Goal: Task Accomplishment & Management: Manage account settings

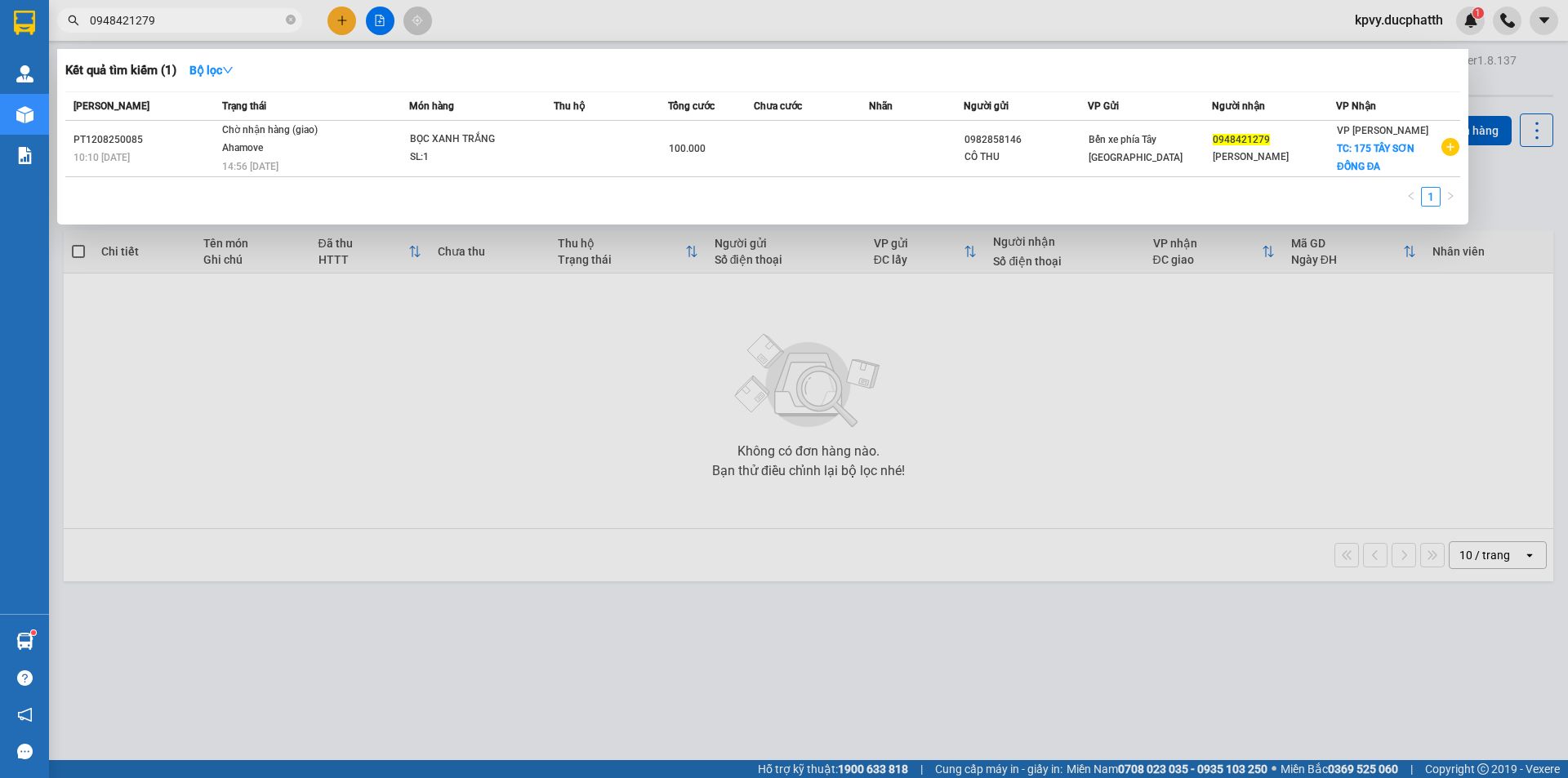
click at [153, 14] on input "0948421279" at bounding box center [186, 20] width 192 height 18
type input "0"
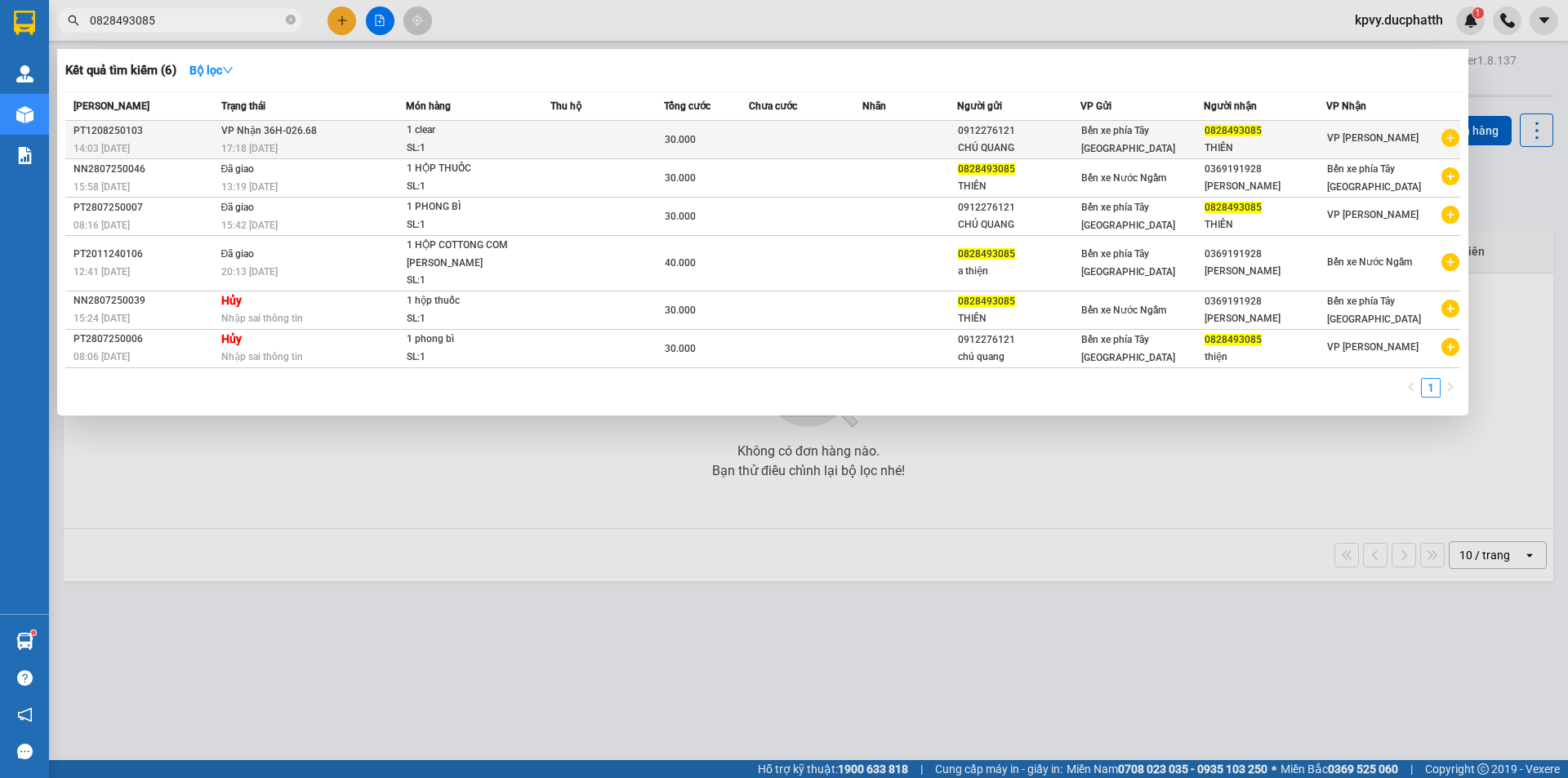
type input "0828493085"
click at [631, 149] on td at bounding box center [607, 140] width 114 height 39
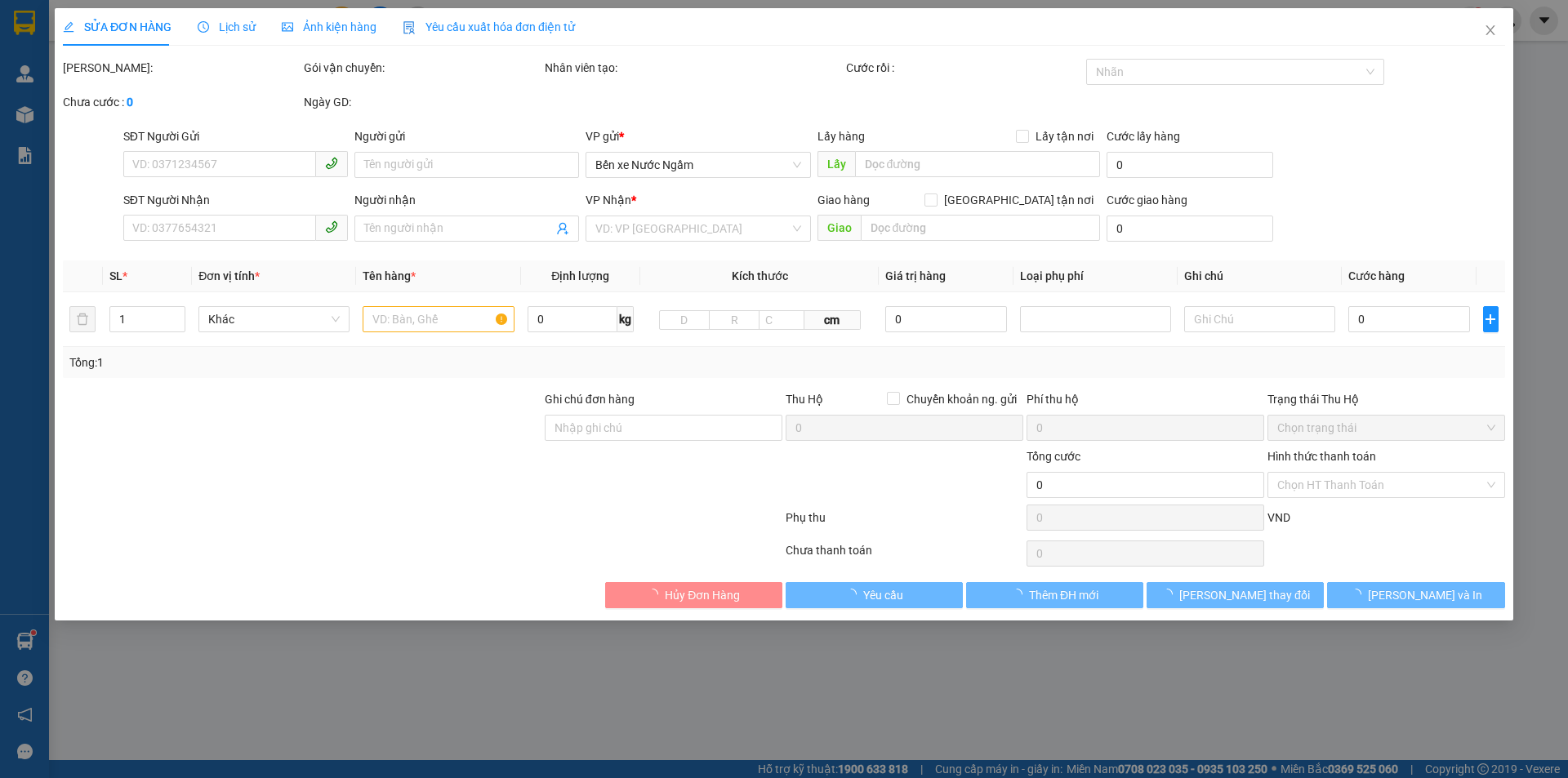
type input "0912276121"
type input "CHÚ QUANG"
type input "0828493085"
type input "THIÊN"
type input "30.000"
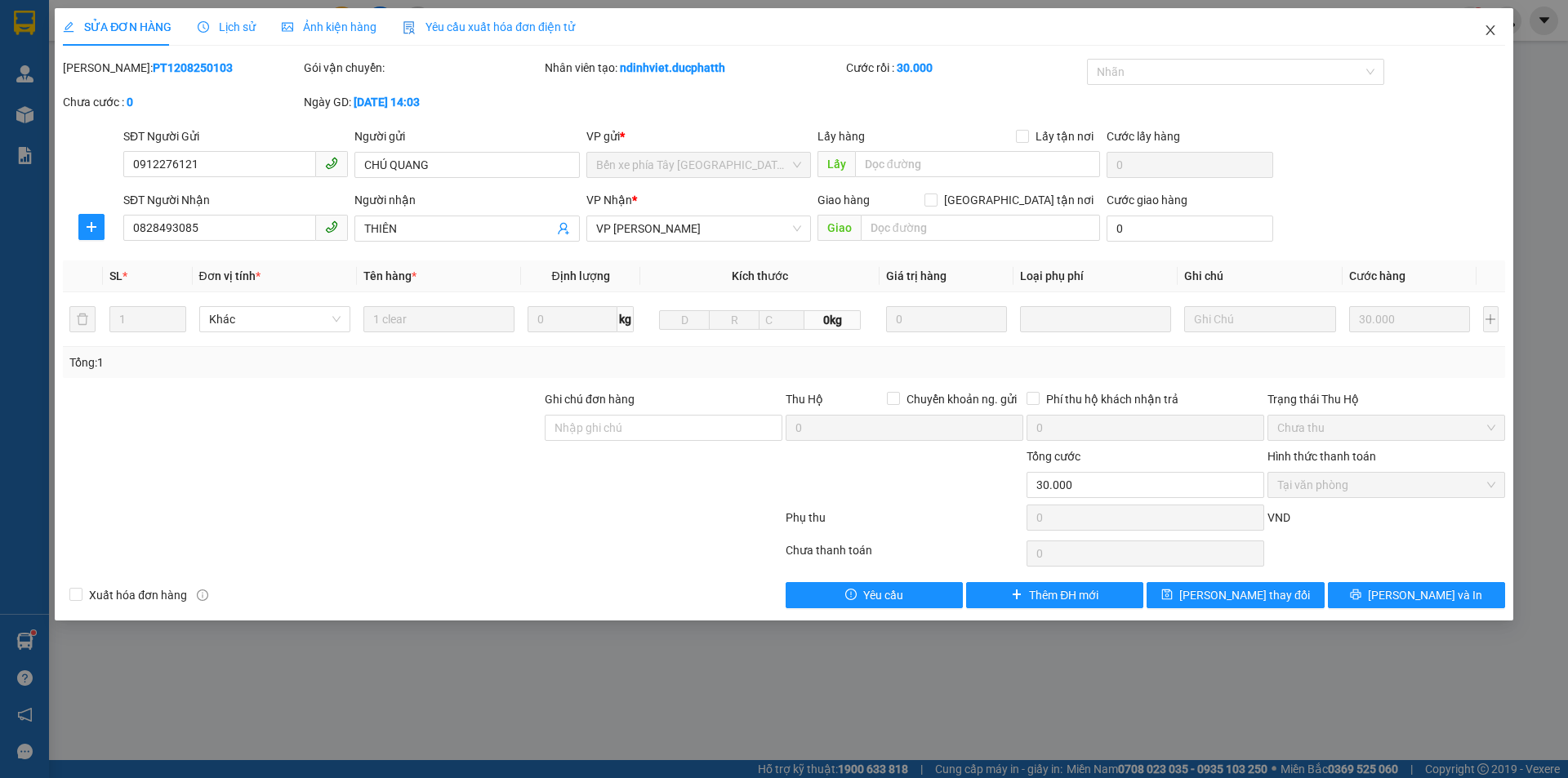
click at [1487, 29] on icon "close" at bounding box center [1490, 30] width 13 height 13
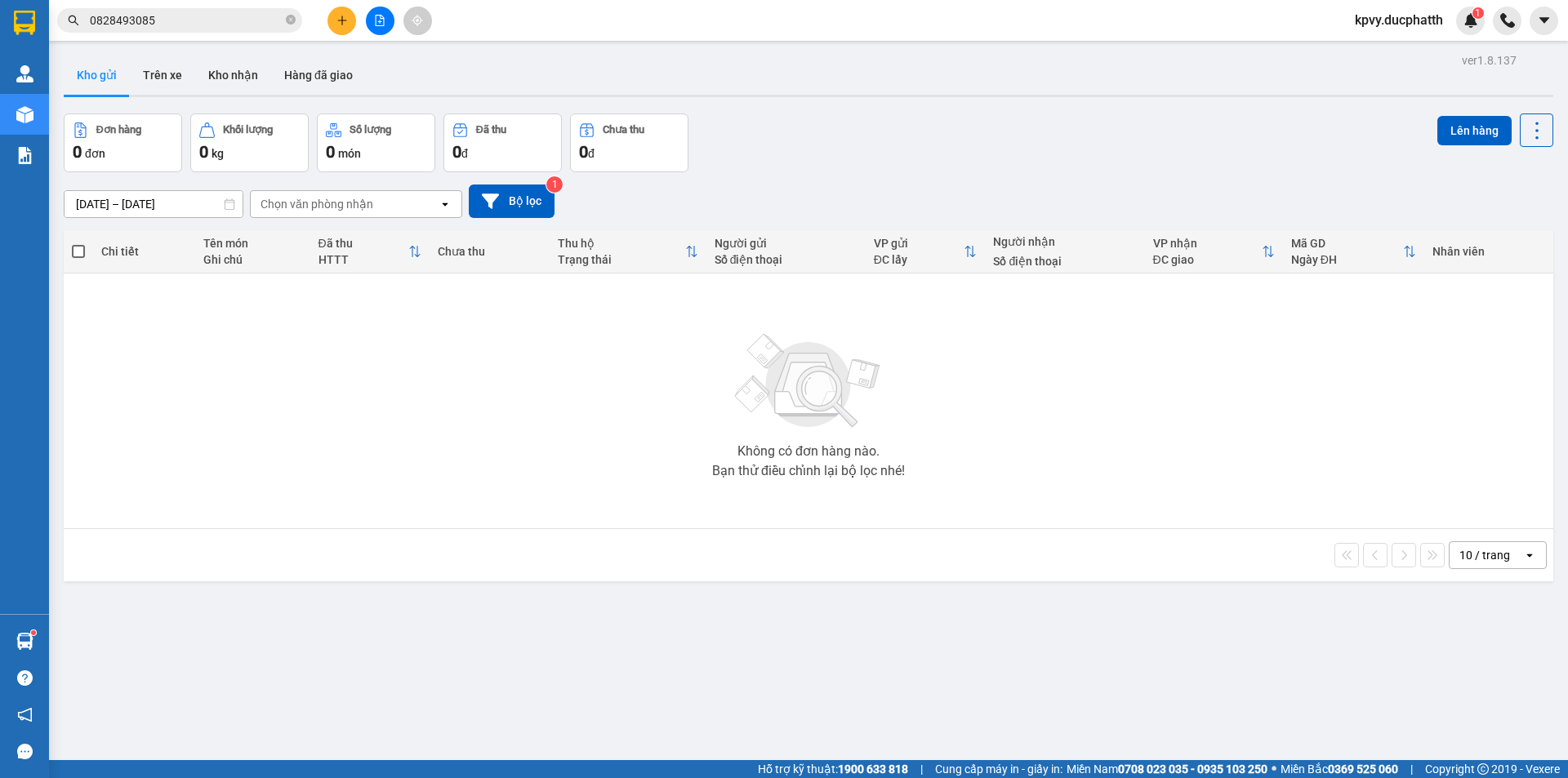
click at [84, 73] on button "Kho gửi" at bounding box center [96, 75] width 66 height 39
click at [157, 79] on button "Trên xe" at bounding box center [162, 75] width 65 height 39
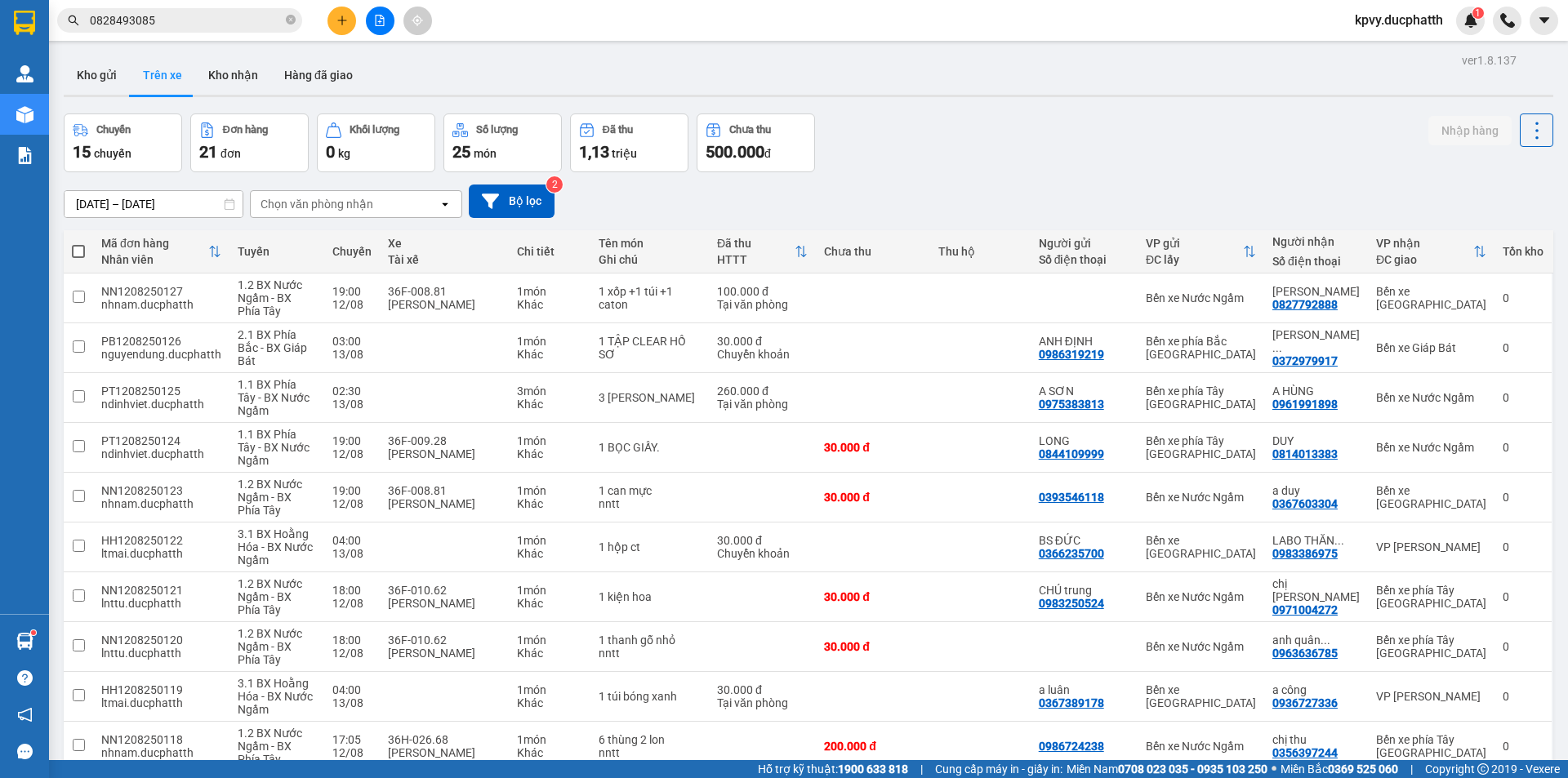
click at [424, 209] on div "Chọn văn phòng nhận" at bounding box center [344, 205] width 188 height 26
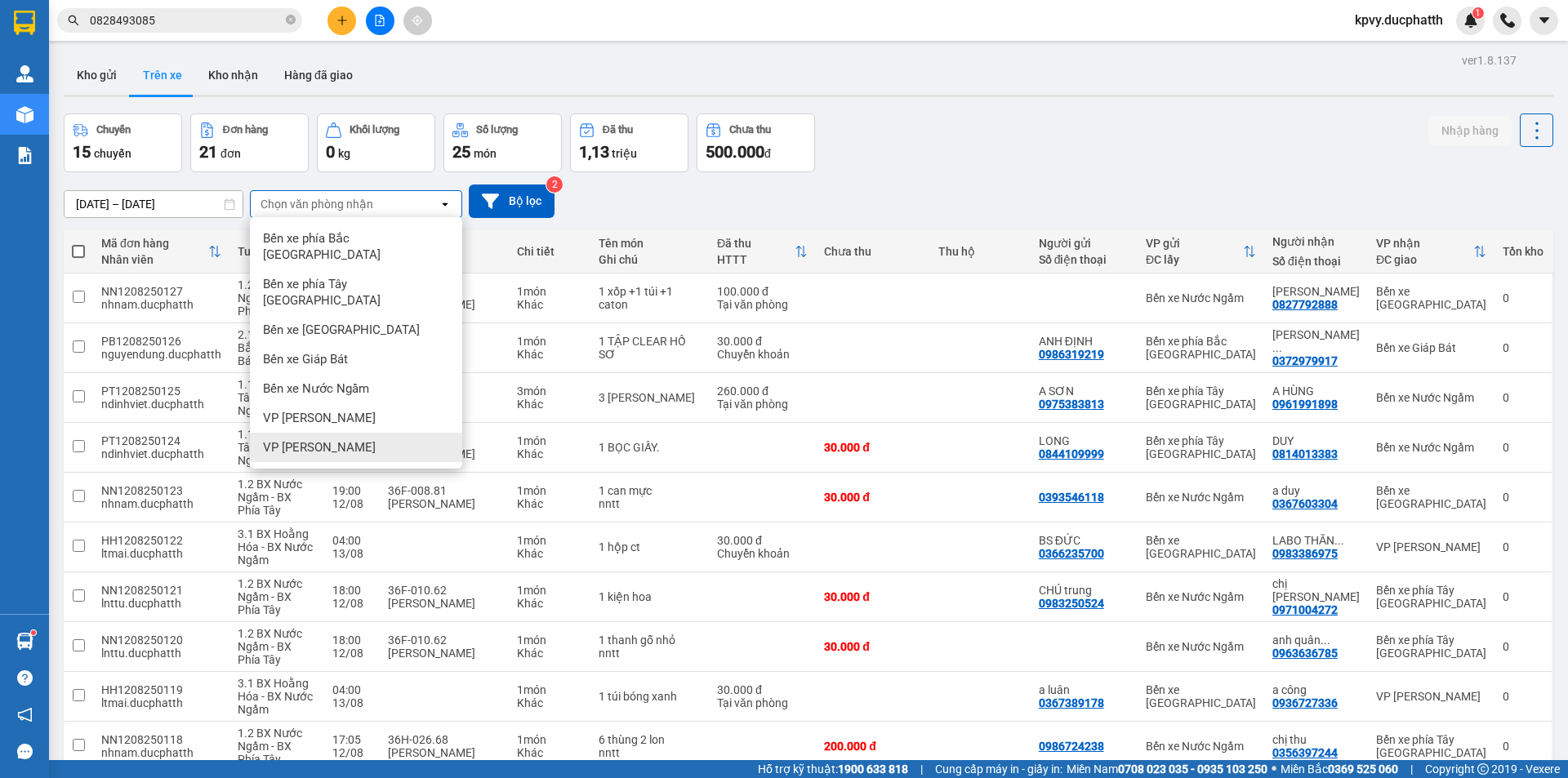
click at [309, 439] on span "VP [PERSON_NAME]" at bounding box center [319, 447] width 113 height 17
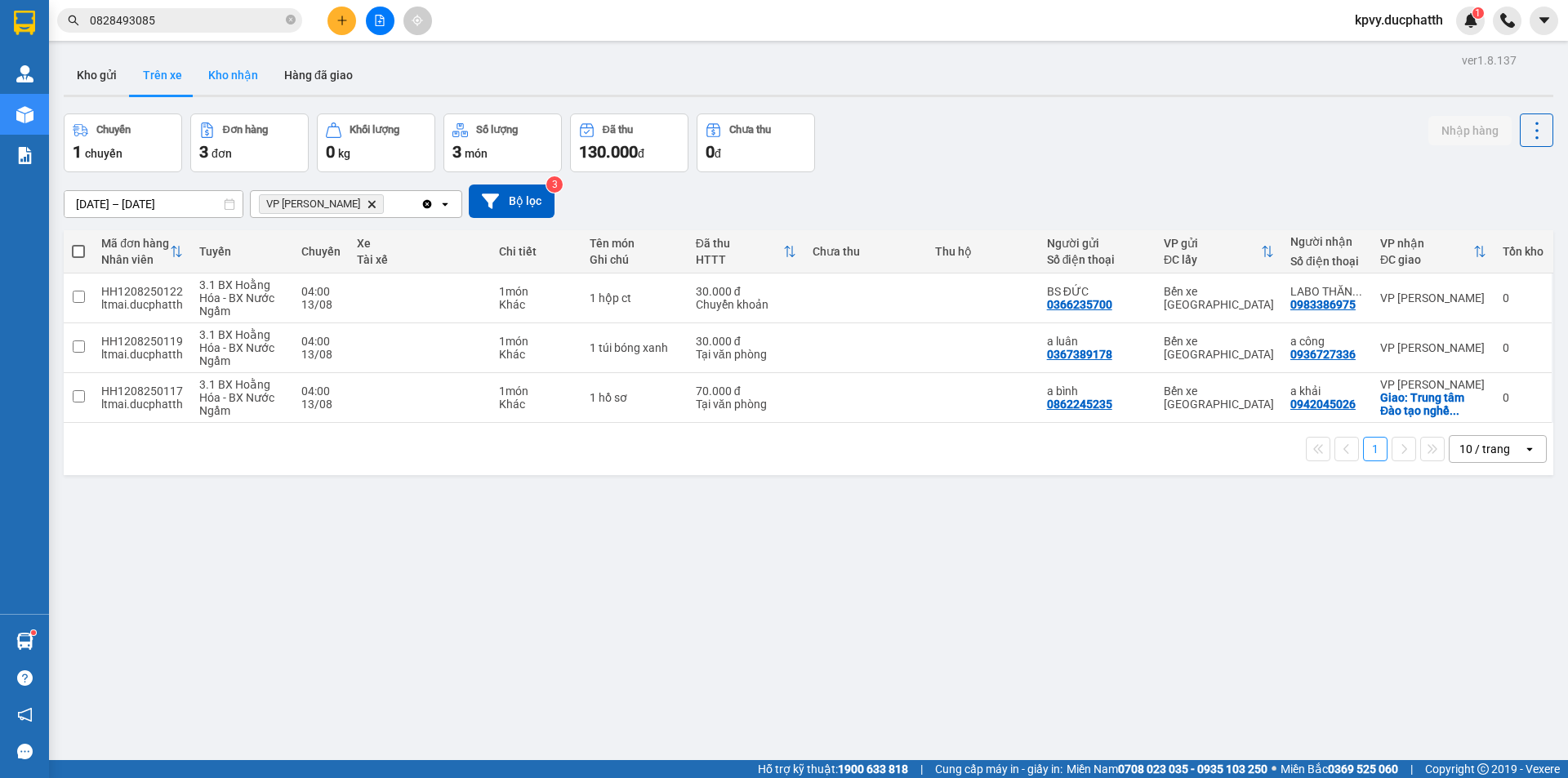
click at [239, 80] on button "Kho nhận" at bounding box center [233, 75] width 76 height 39
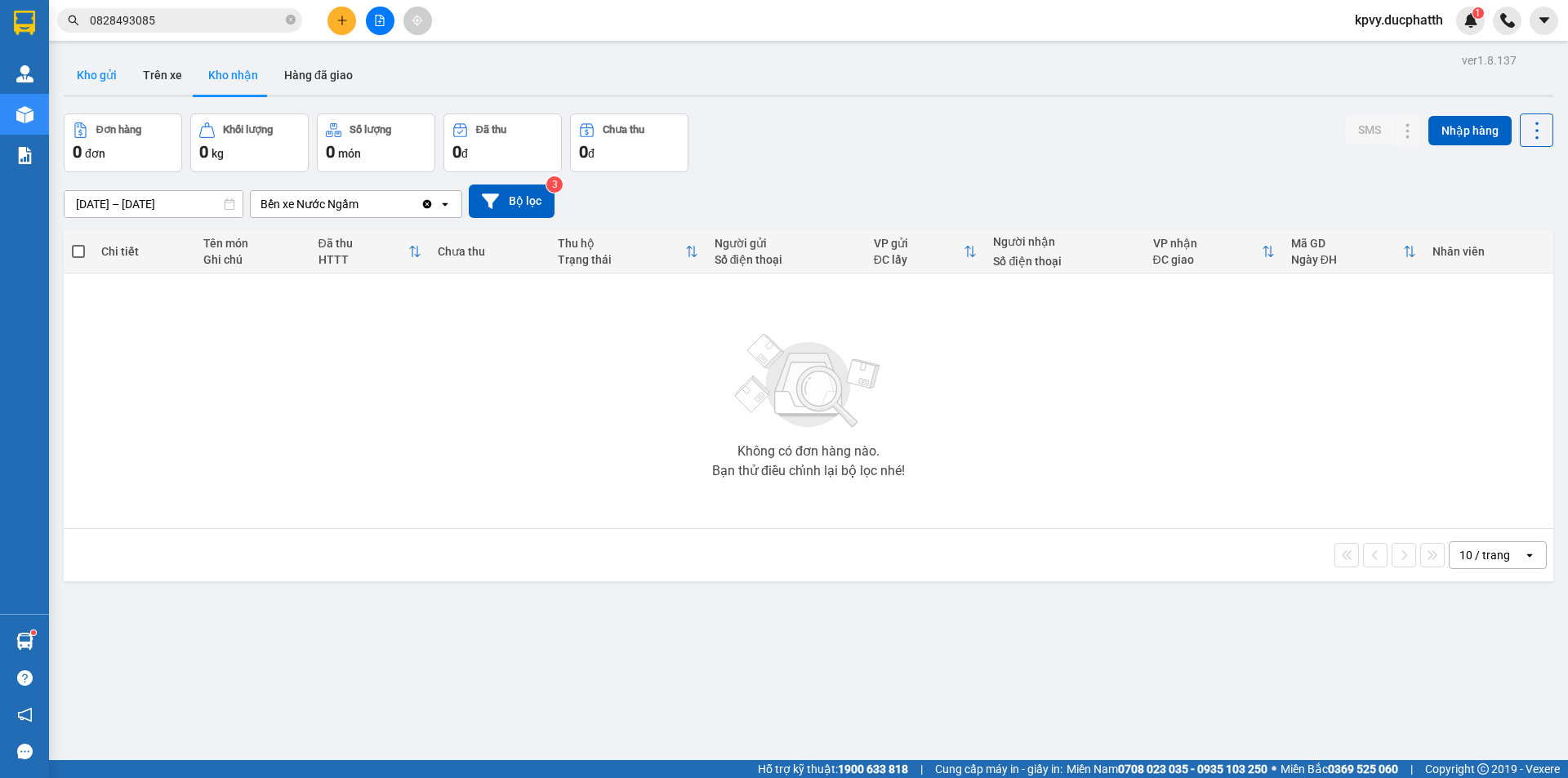
click at [91, 77] on button "Kho gửi" at bounding box center [96, 75] width 66 height 39
click at [312, 212] on div "Chọn văn phòng nhận" at bounding box center [317, 204] width 113 height 17
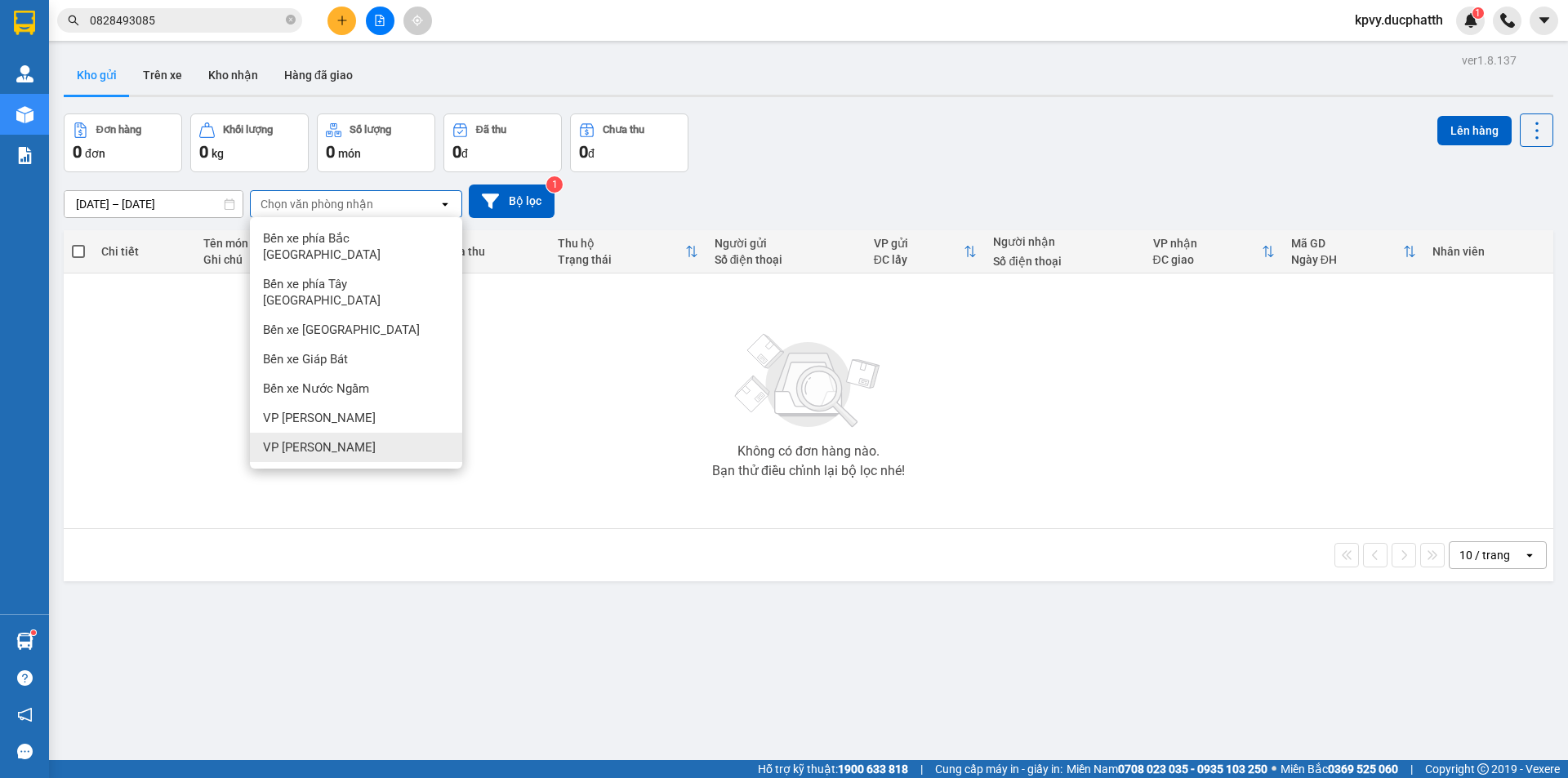
click at [299, 433] on div "VP [PERSON_NAME]" at bounding box center [356, 447] width 213 height 29
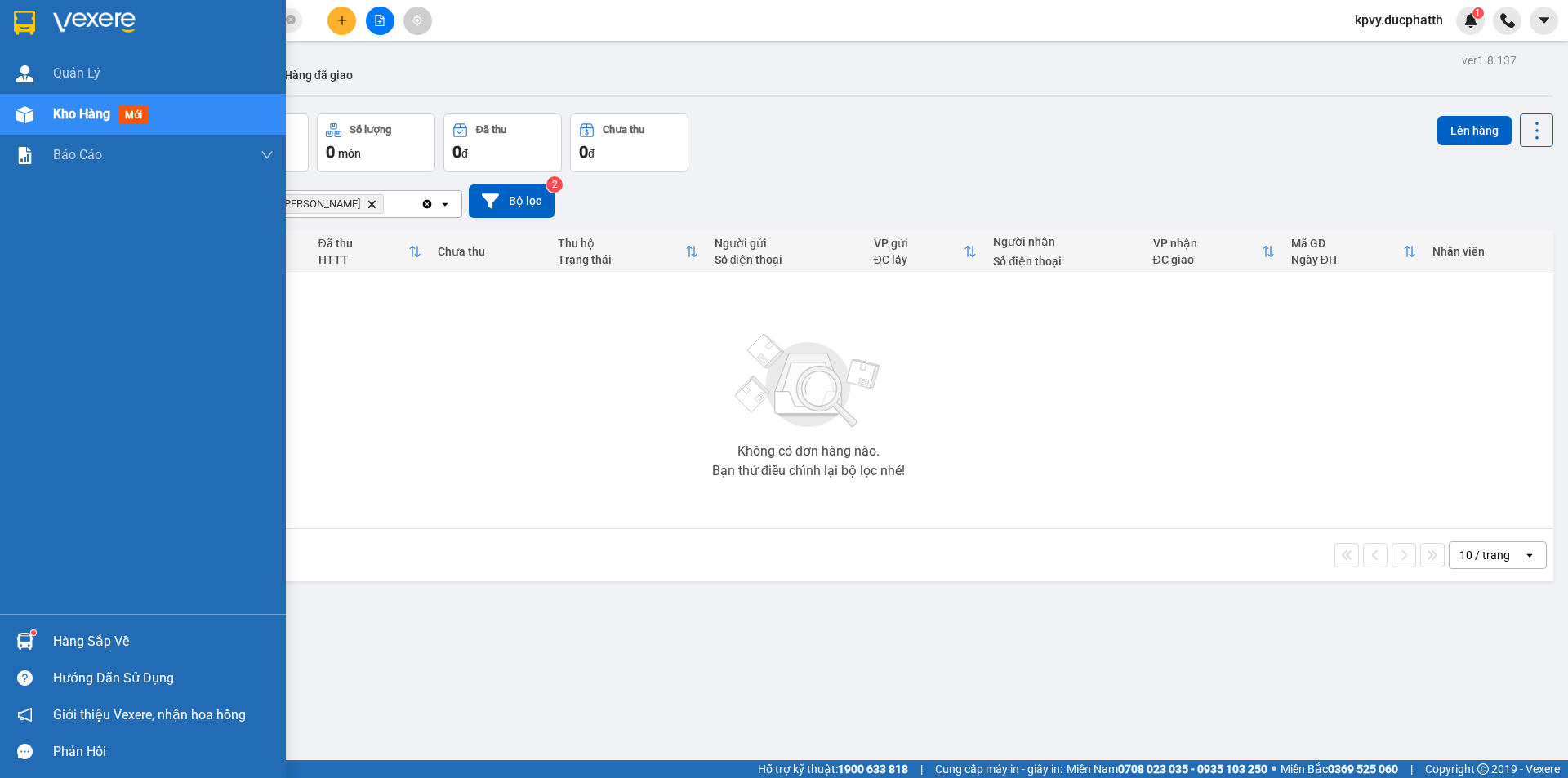
click at [98, 639] on div "Hàng sắp về" at bounding box center [163, 642] width 221 height 25
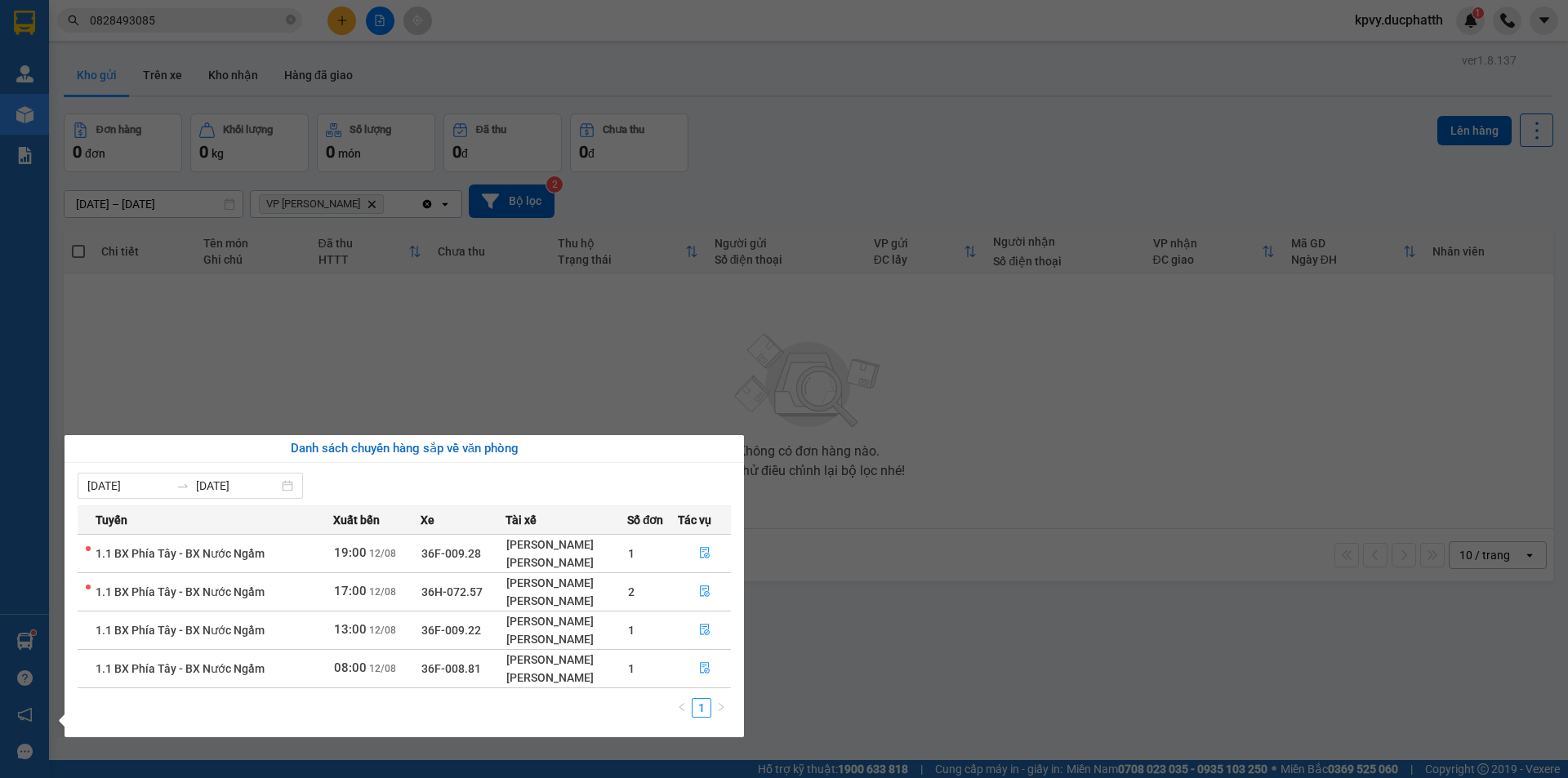
click at [919, 598] on section "Kết quả tìm kiếm ( 6 ) Bộ lọc Mã ĐH Trạng thái Món hàng Thu hộ Tổng cước Chưa c…" at bounding box center [784, 389] width 1568 height 778
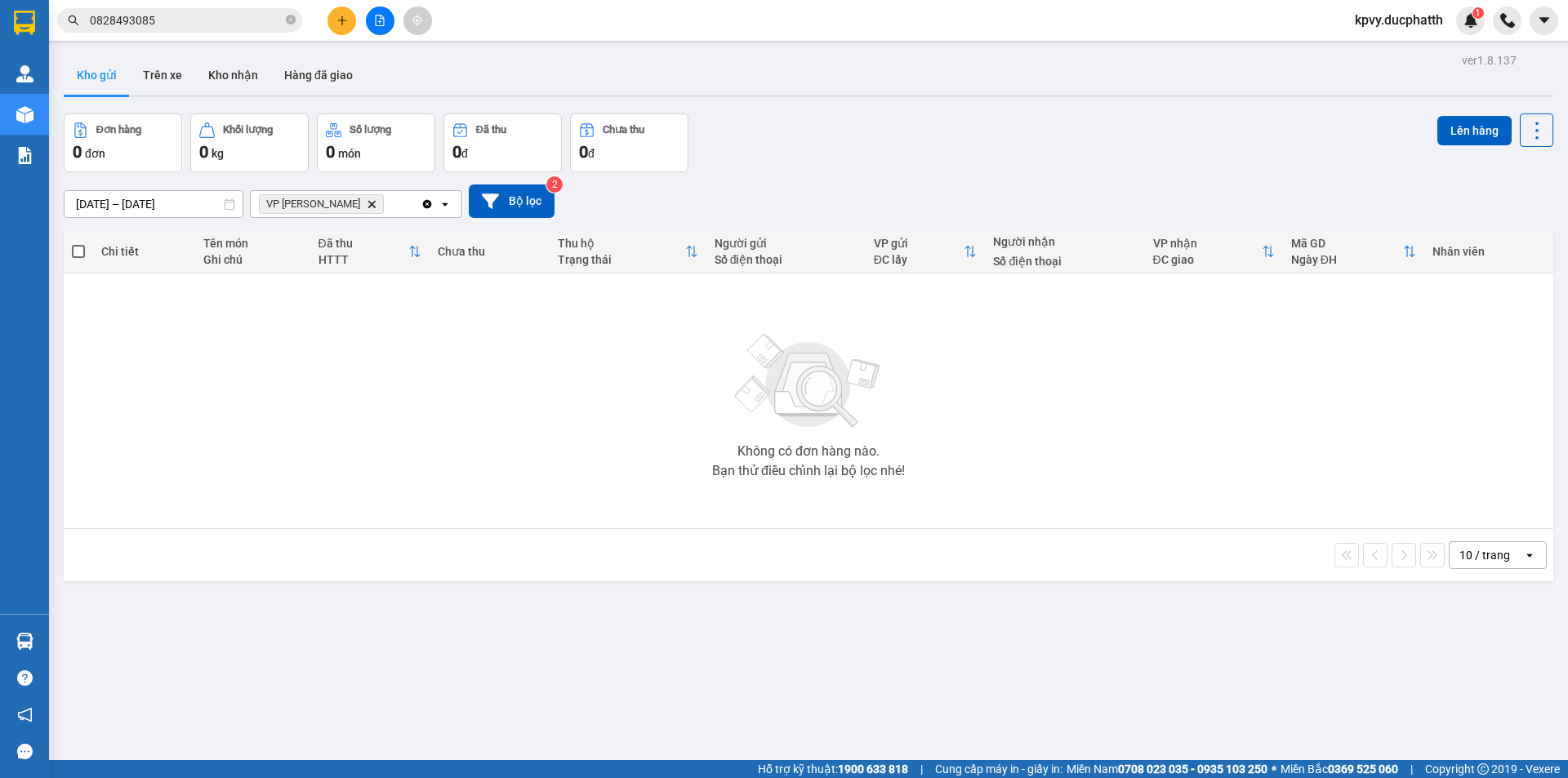
click at [218, 16] on input "0828493085" at bounding box center [186, 20] width 192 height 18
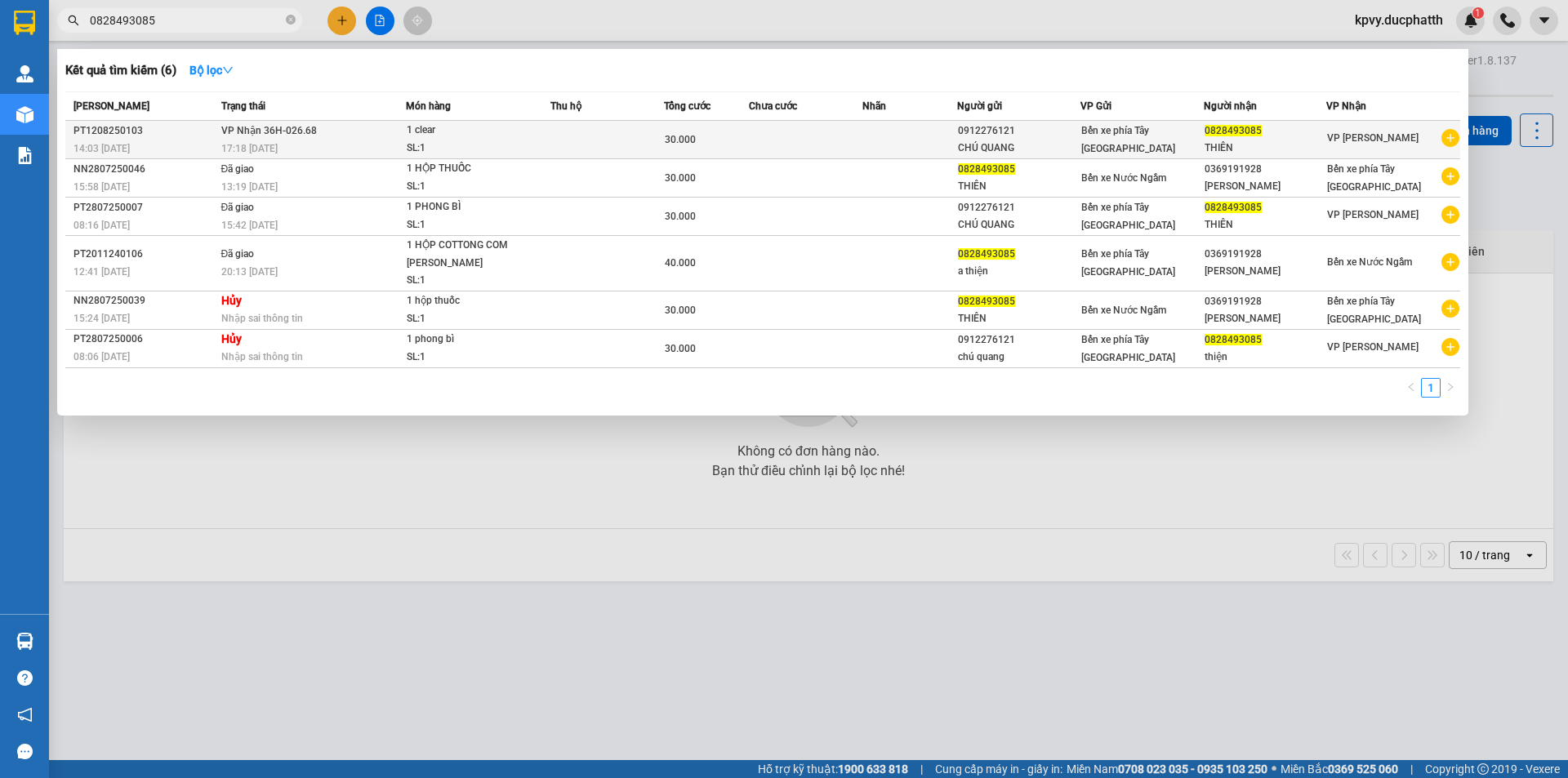
click at [173, 126] on div "PT1208250103" at bounding box center [145, 131] width 143 height 17
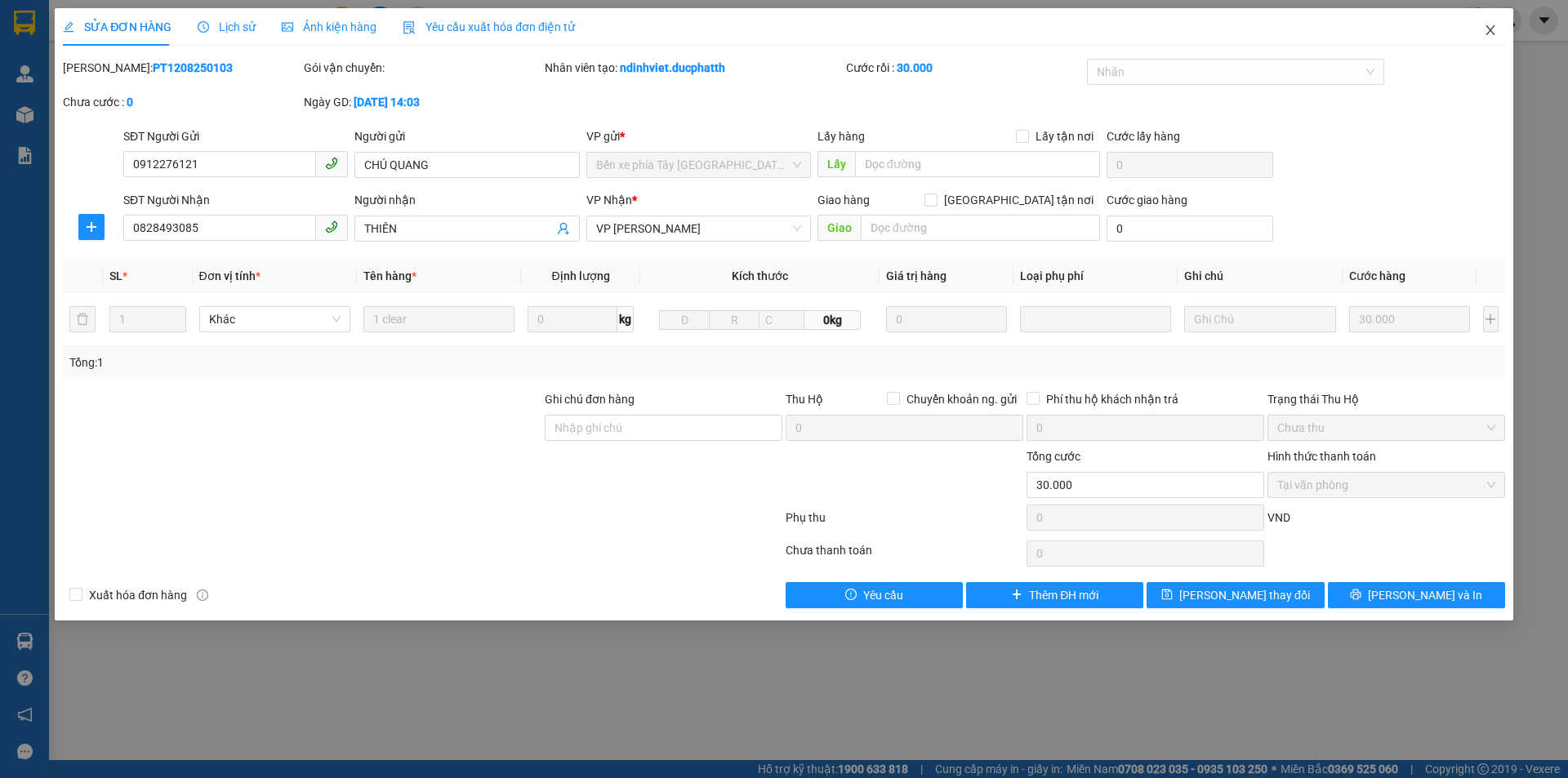
drag, startPoint x: 1495, startPoint y: 33, endPoint x: 1389, endPoint y: 8, distance: 108.9
click at [1494, 32] on icon "close" at bounding box center [1490, 30] width 13 height 13
